Goal: Information Seeking & Learning: Understand process/instructions

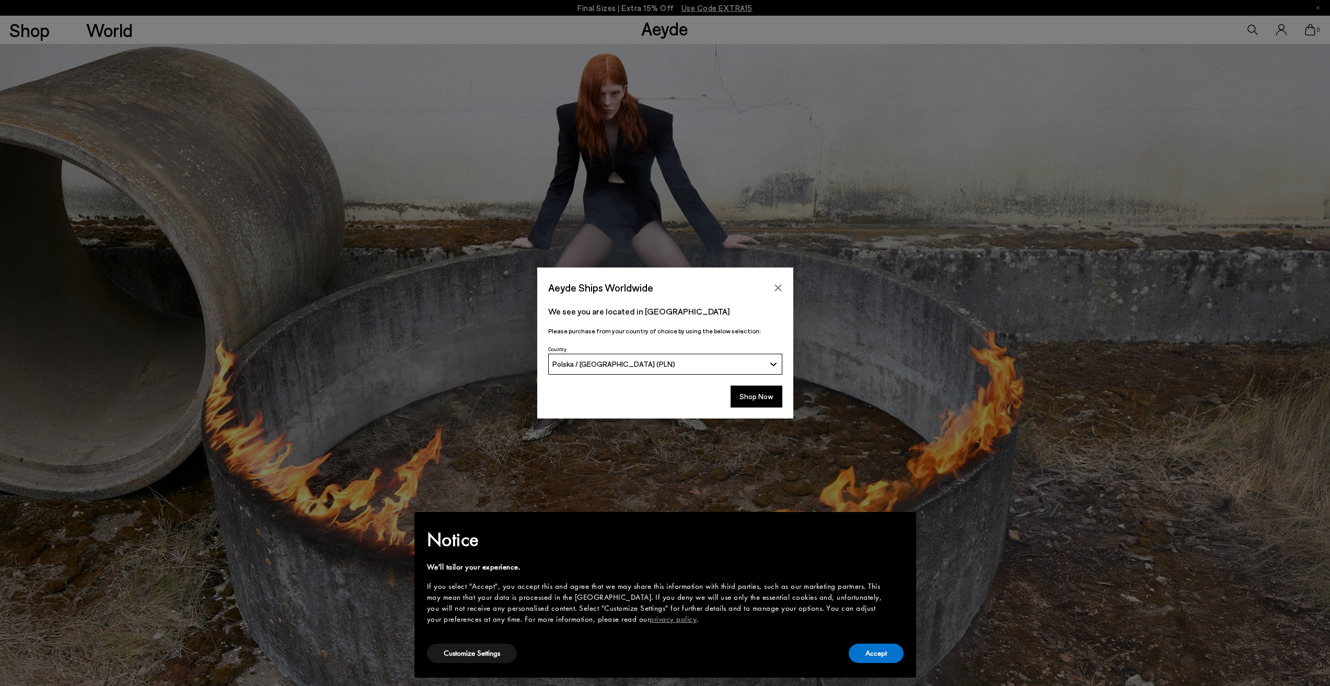
click at [776, 285] on icon "Close" at bounding box center [778, 288] width 8 height 8
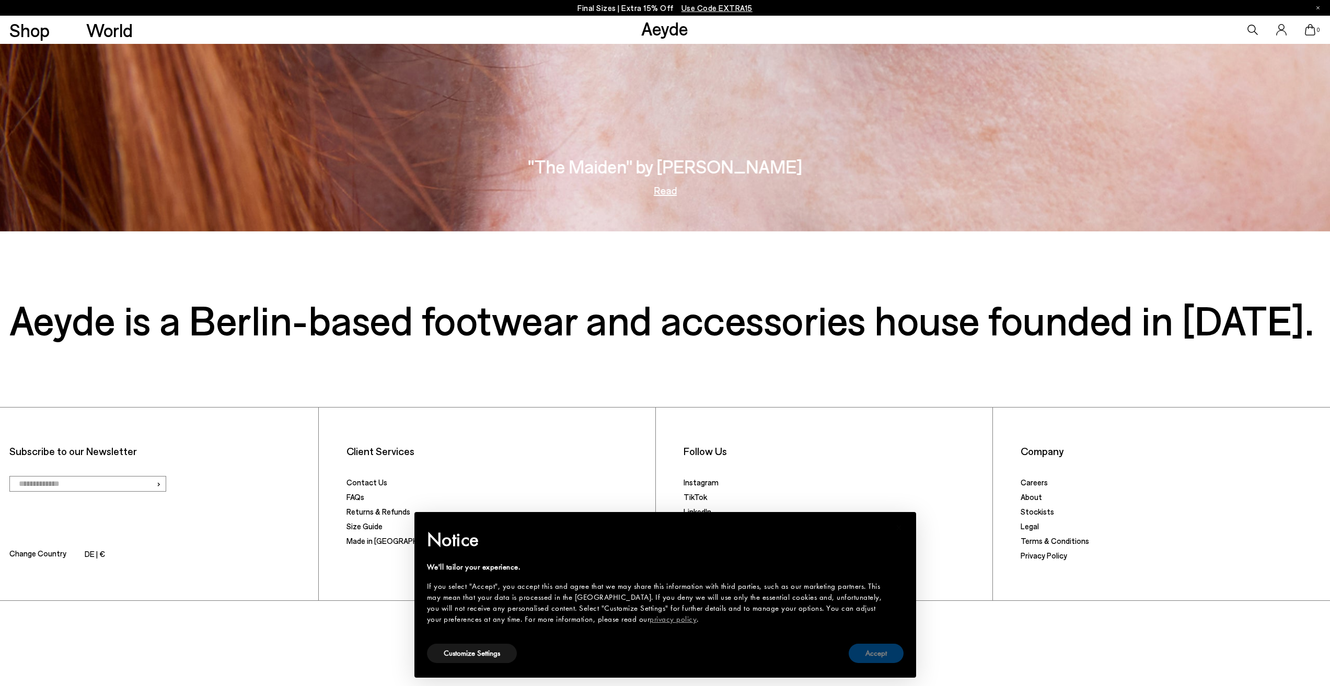
click at [881, 653] on button "Accept" at bounding box center [876, 653] width 55 height 19
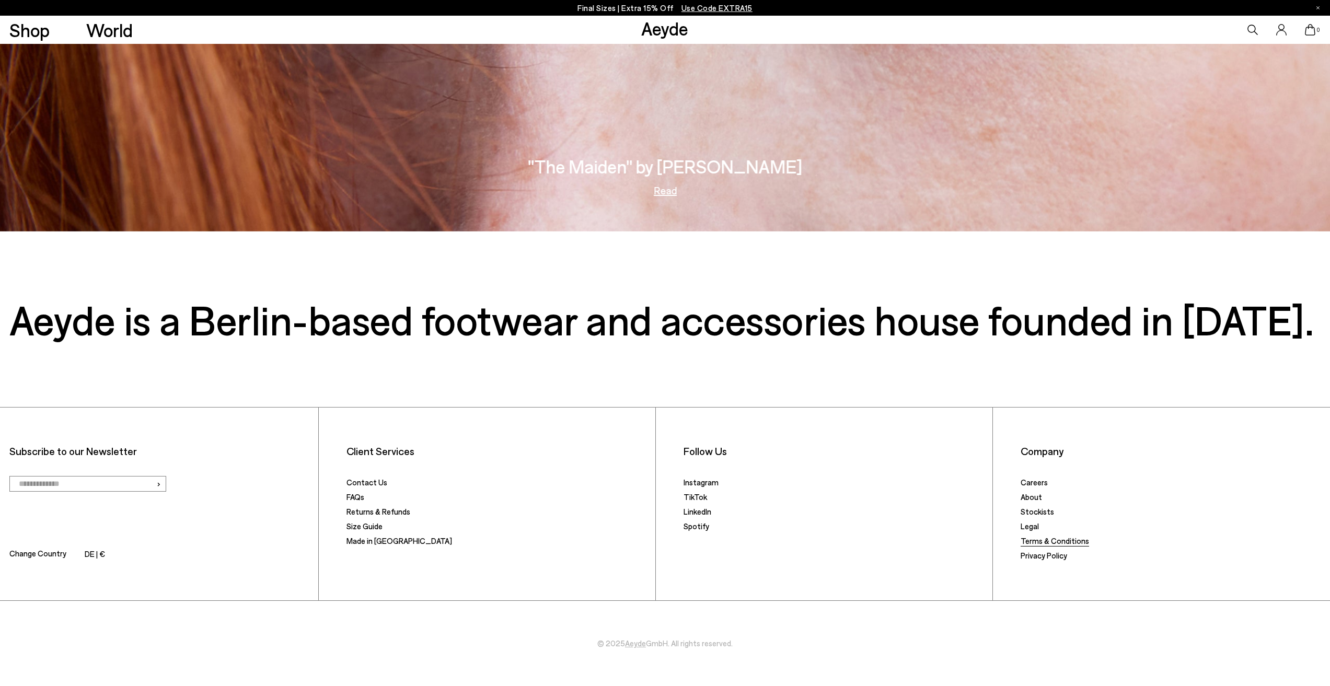
click at [1061, 544] on link "Terms & Conditions" at bounding box center [1054, 540] width 68 height 9
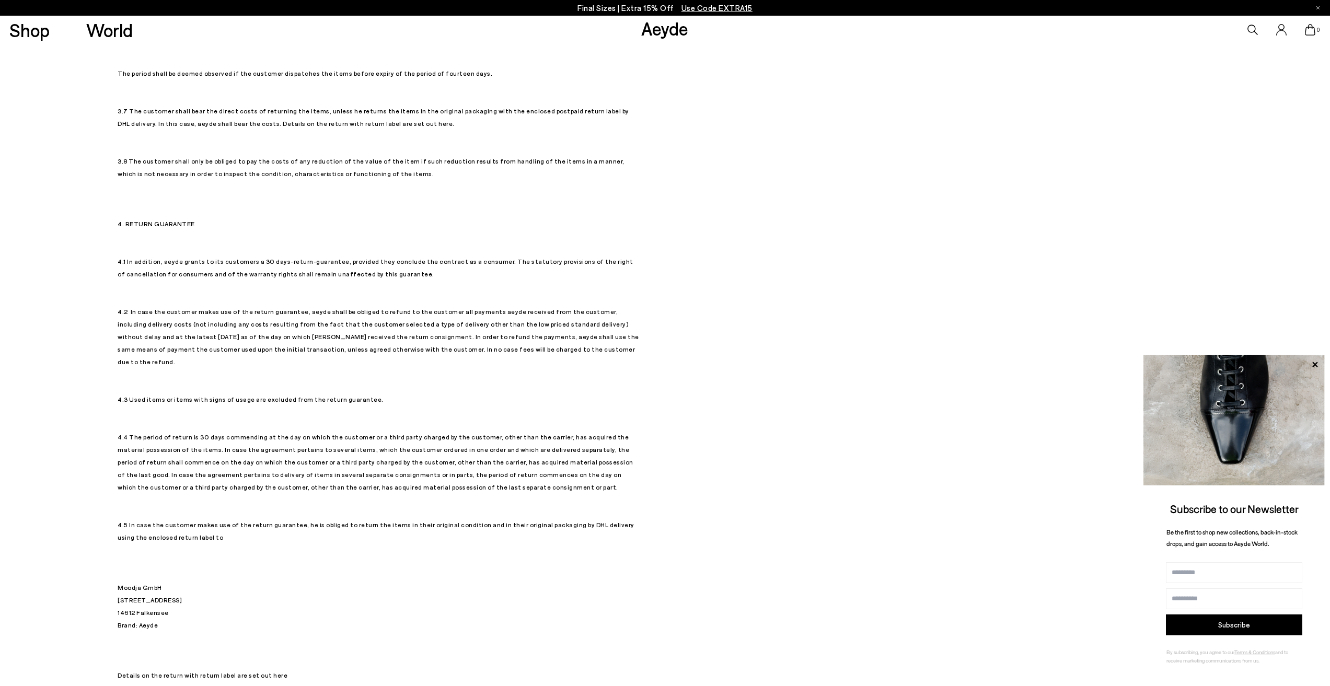
scroll to position [1568, 0]
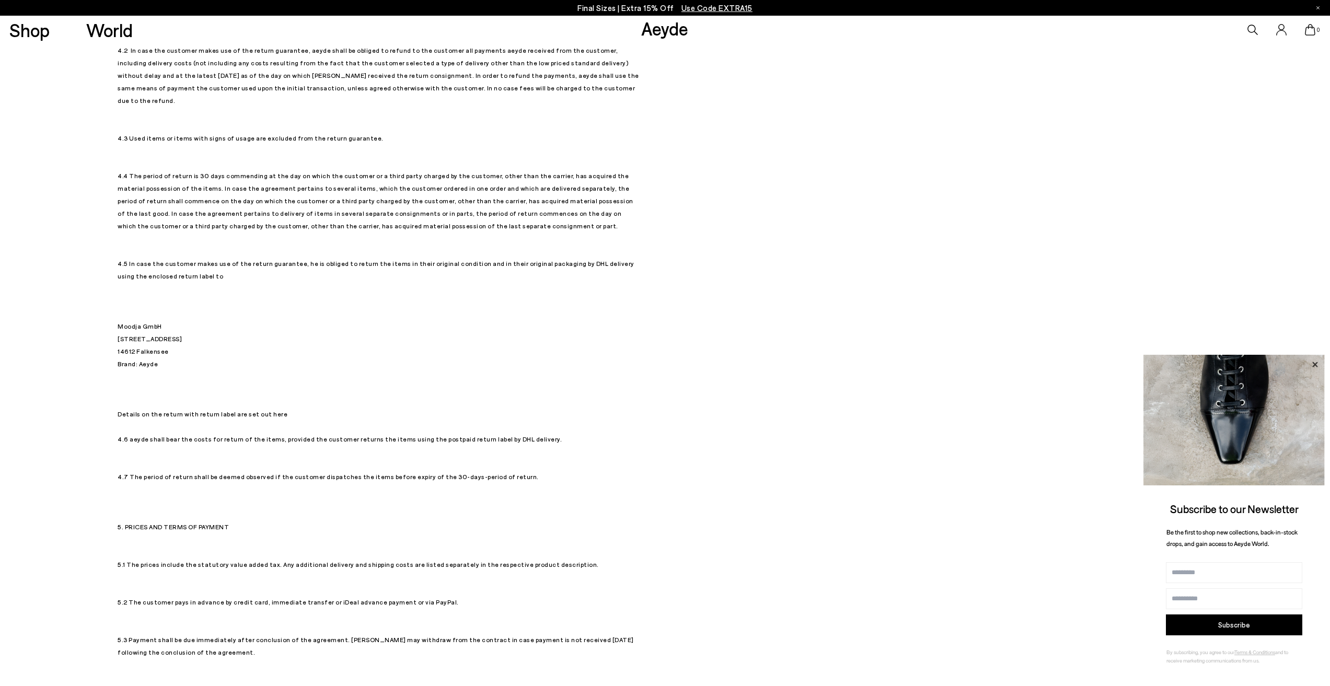
click at [1313, 365] on icon at bounding box center [1315, 365] width 14 height 14
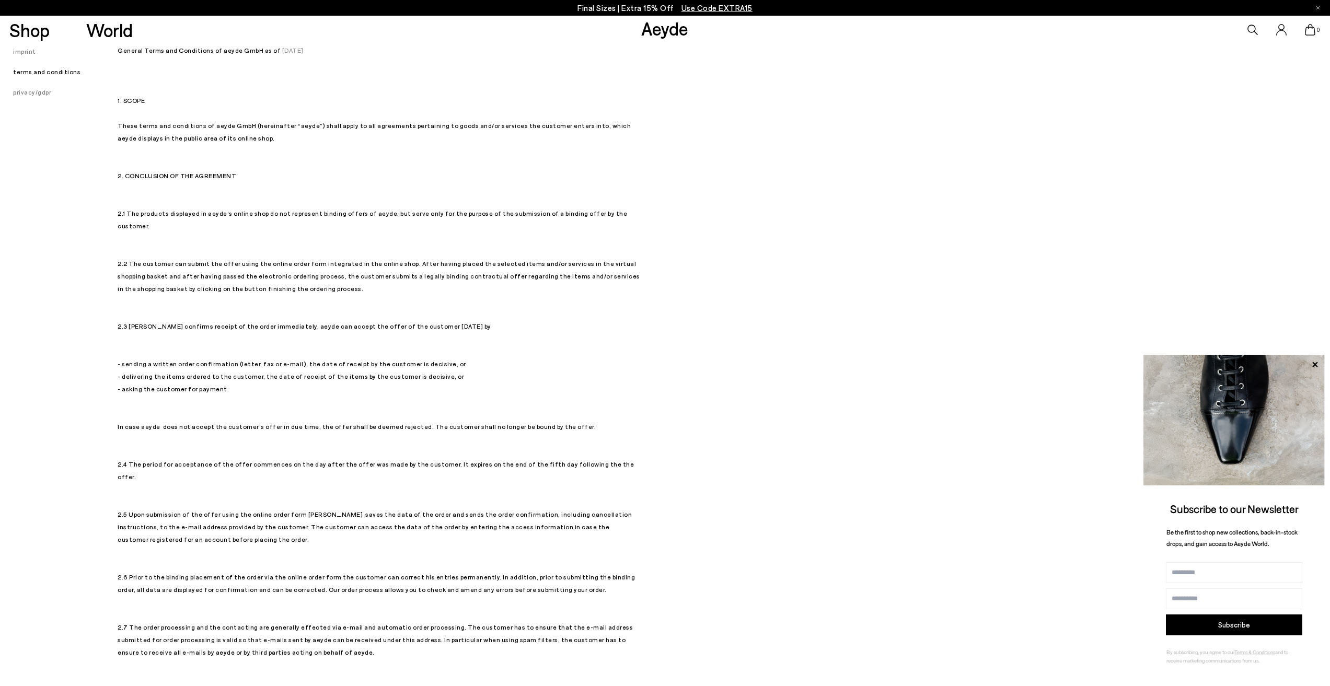
scroll to position [0, 0]
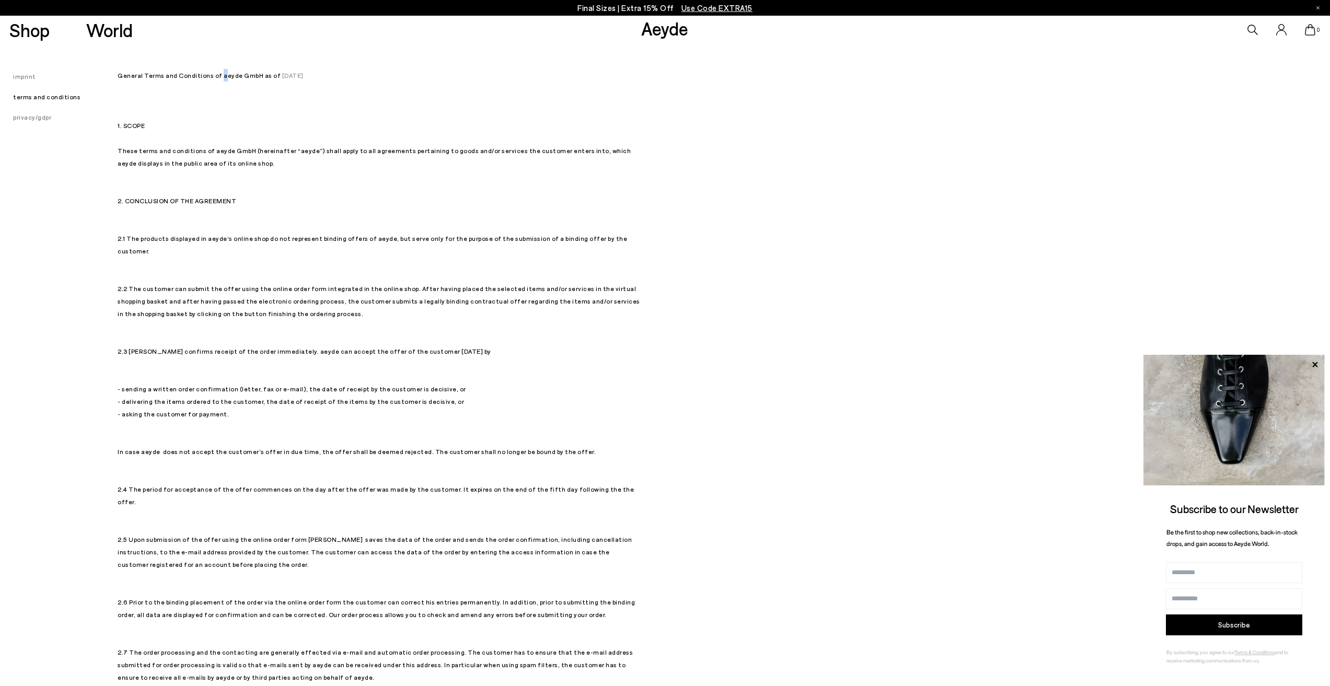
drag, startPoint x: 214, startPoint y: 74, endPoint x: 249, endPoint y: 74, distance: 35.5
copy p "aeyde GmbH"
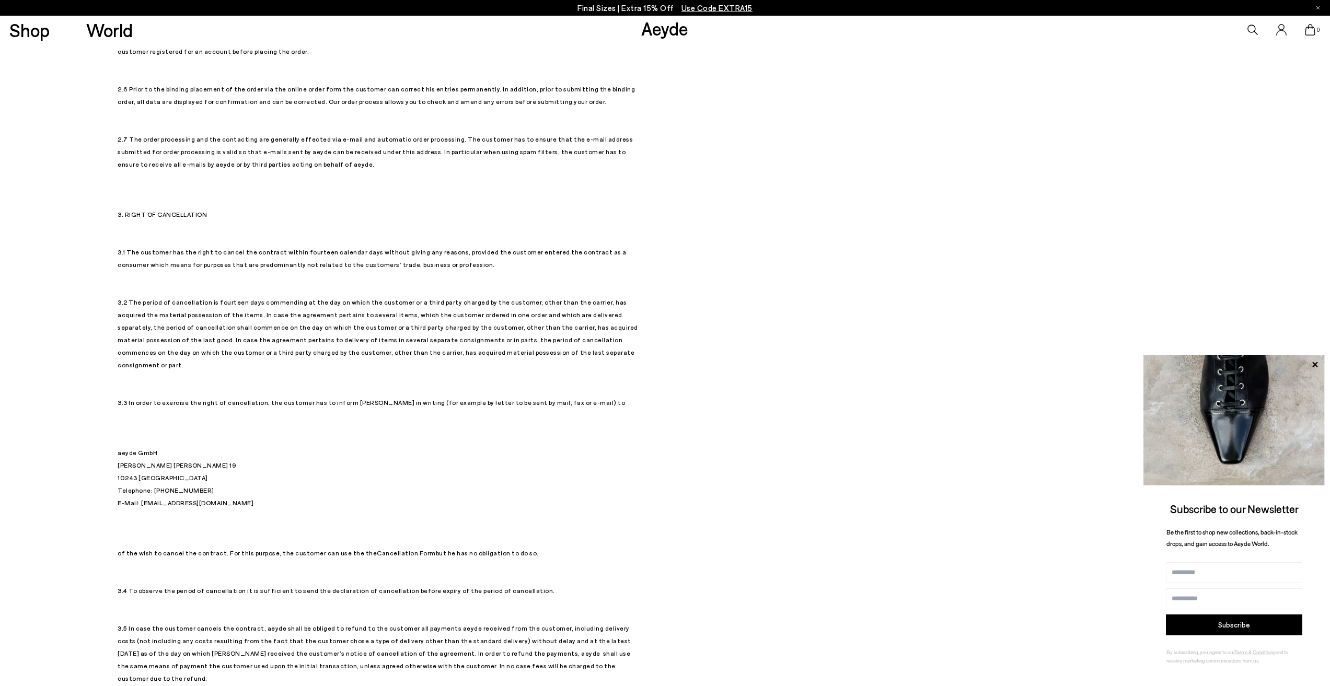
scroll to position [523, 0]
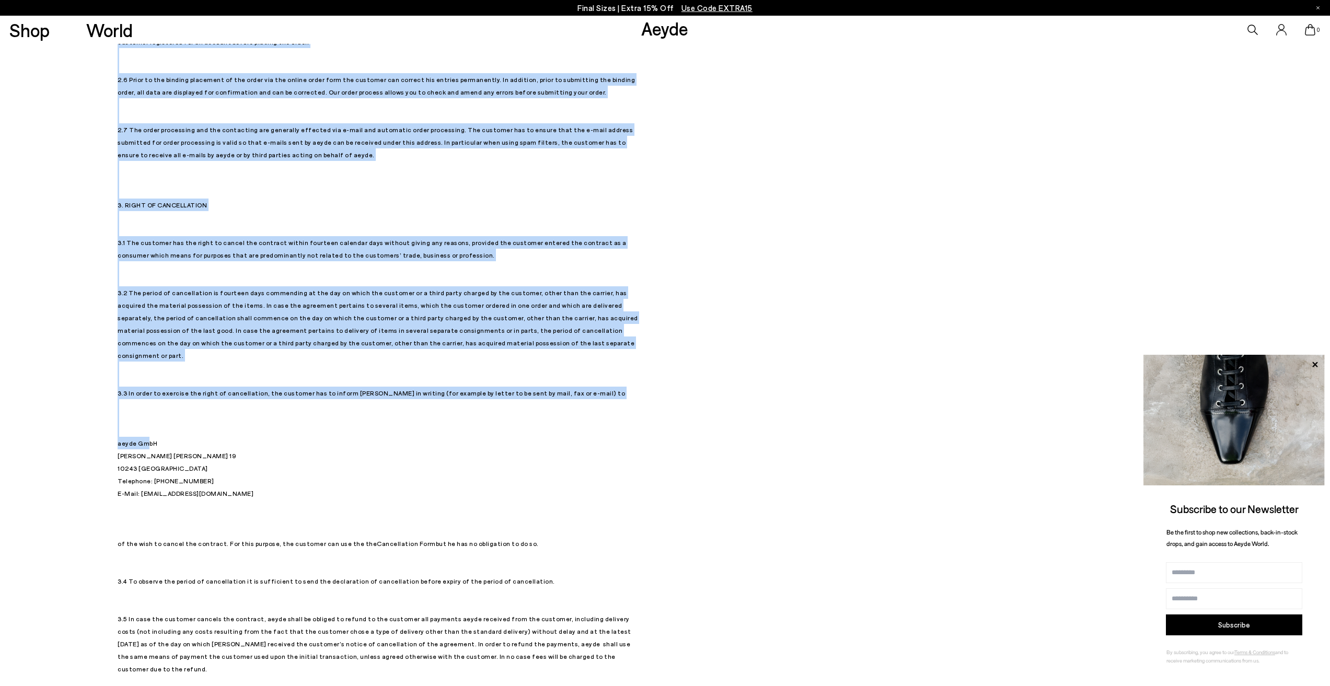
drag, startPoint x: 110, startPoint y: 396, endPoint x: 145, endPoint y: 400, distance: 34.7
click at [131, 392] on p "General Terms and Conditions of aeyde GmbH as of [DATE] 1. SCOPE These terms an…" at bounding box center [379, 367] width 523 height 1643
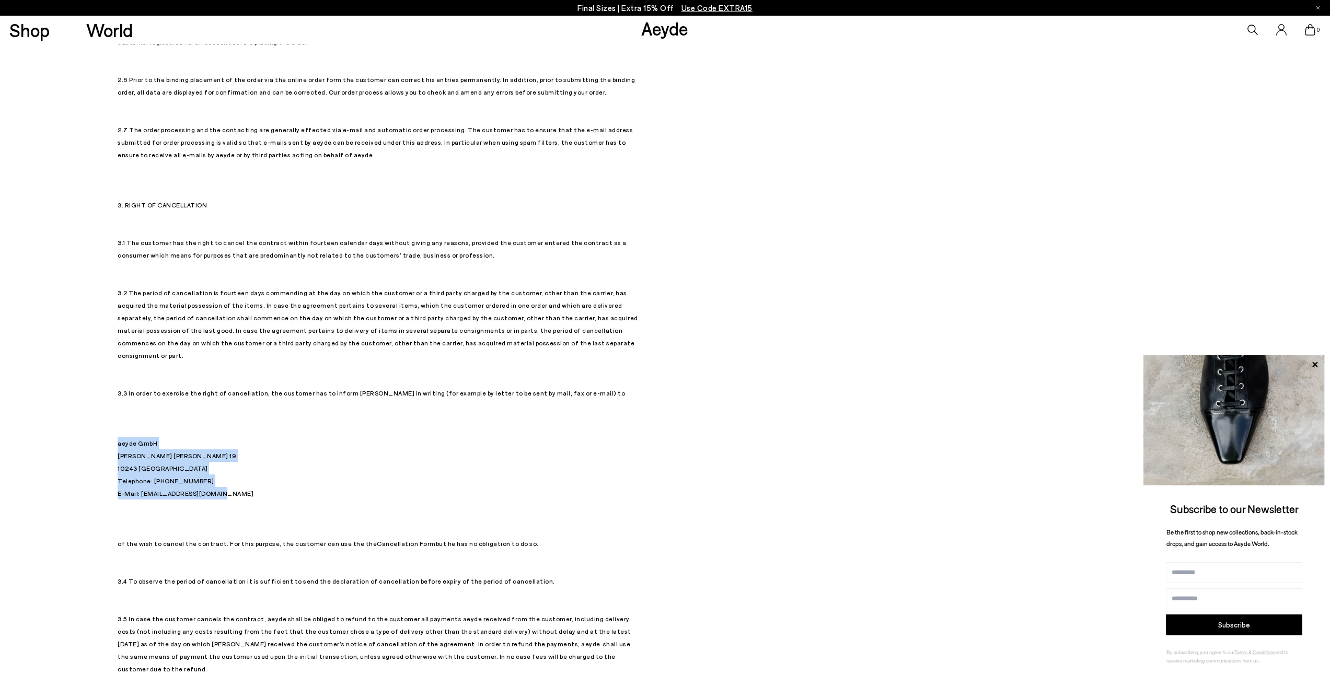
drag, startPoint x: 118, startPoint y: 403, endPoint x: 219, endPoint y: 454, distance: 113.3
click at [219, 454] on p "General Terms and Conditions of aeyde GmbH as of [DATE] 1. SCOPE These terms an…" at bounding box center [379, 367] width 523 height 1643
copy p "aeyde GmbH [PERSON_NAME][STREET_ADDRESS][PERSON_NAME][PHONE_NUMBER] Telephone: …"
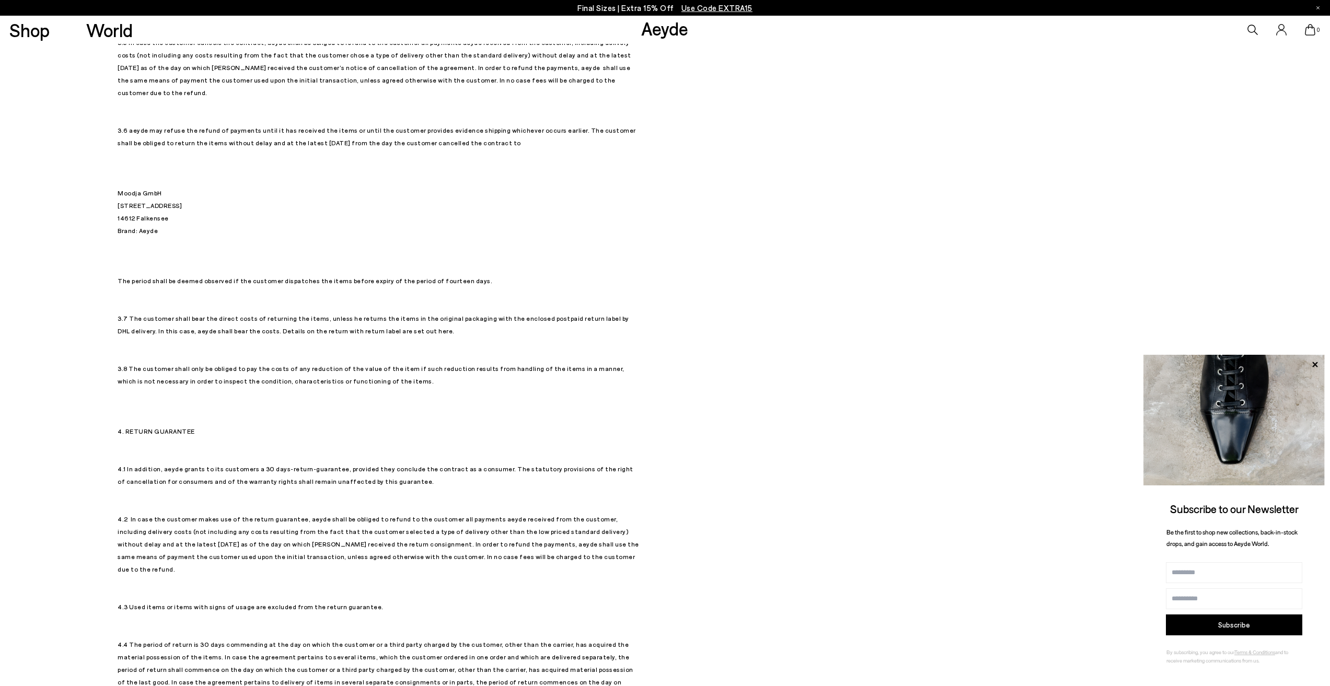
scroll to position [1202, 0]
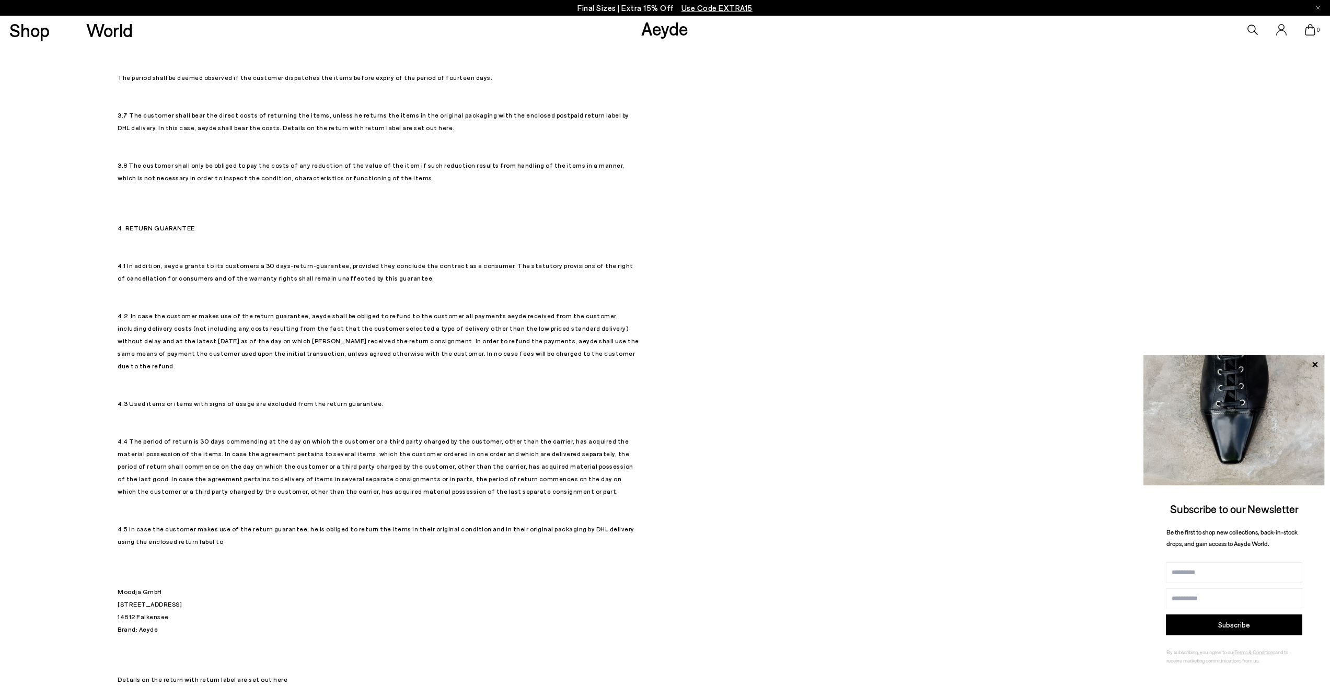
scroll to position [1306, 0]
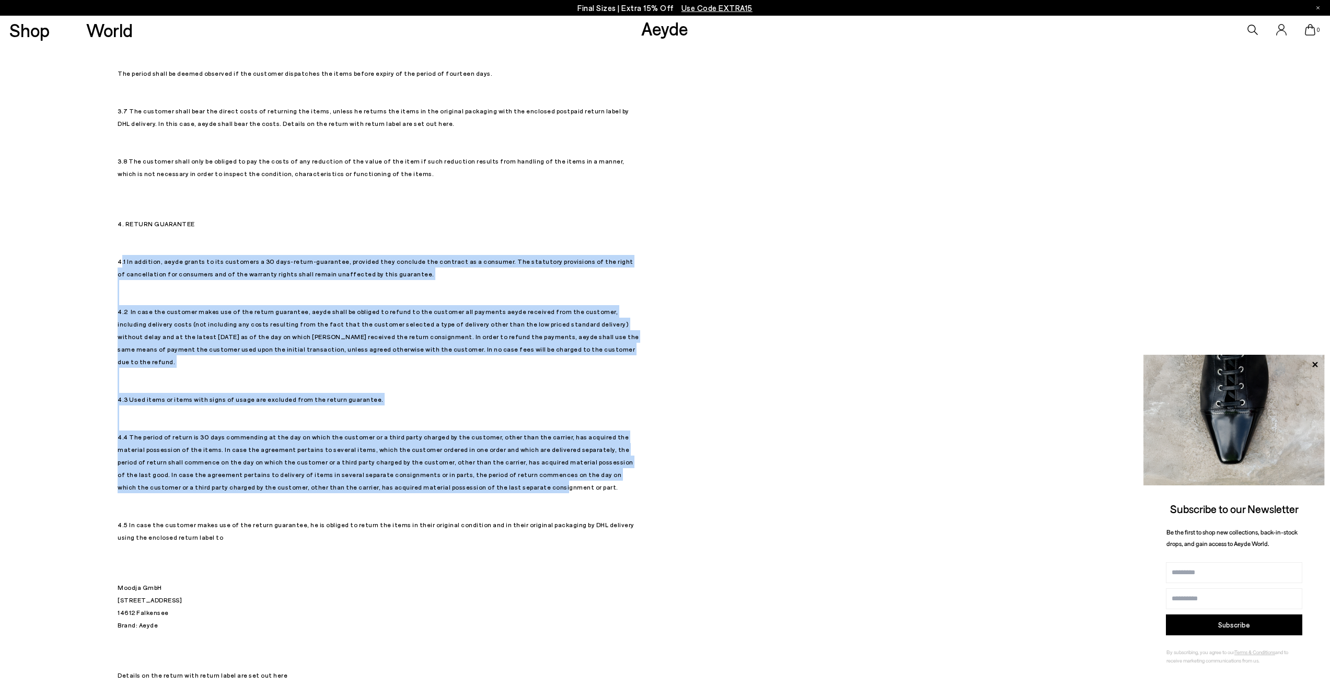
drag, startPoint x: 120, startPoint y: 211, endPoint x: 393, endPoint y: 430, distance: 350.2
drag, startPoint x: 473, startPoint y: 430, endPoint x: 114, endPoint y: 210, distance: 421.5
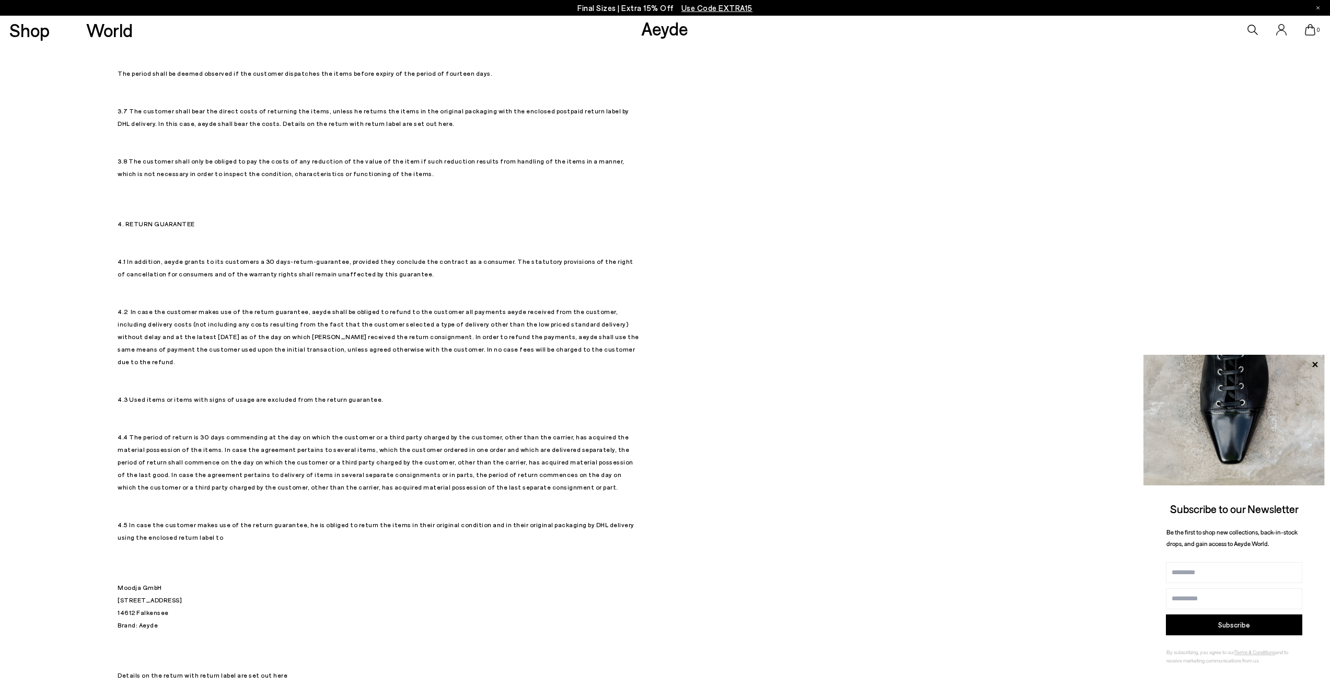
drag, startPoint x: 125, startPoint y: 174, endPoint x: 707, endPoint y: 214, distance: 583.5
copy div "Loremip Dolor sit Ametconsec ad elits DoeI te in 3 Utlabor 8222 9. ETDOL Magna …"
drag, startPoint x: 675, startPoint y: 507, endPoint x: 677, endPoint y: 500, distance: 8.1
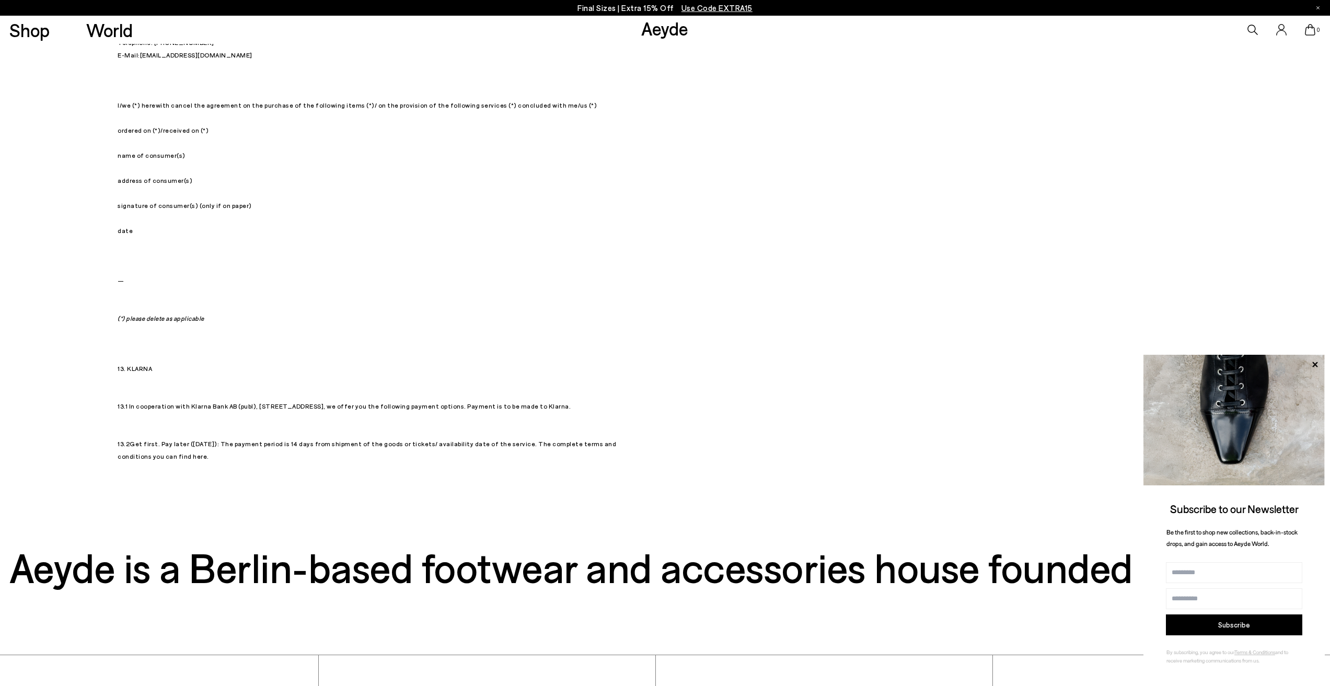
scroll to position [4546, 0]
